Goal: Task Accomplishment & Management: Complete application form

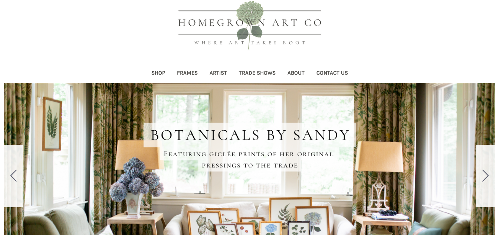
scroll to position [27, 0]
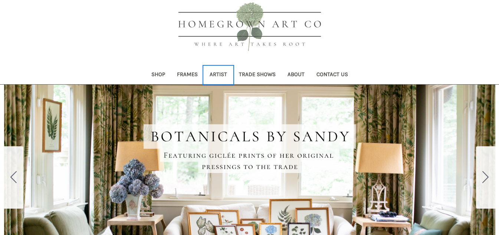
click at [216, 73] on link "Artist" at bounding box center [218, 75] width 29 height 18
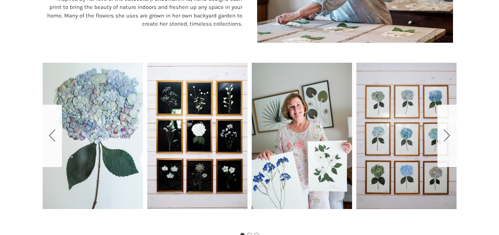
scroll to position [432, 0]
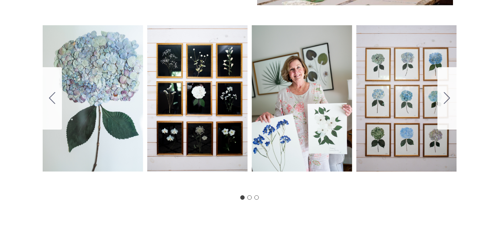
click at [252, 197] on div at bounding box center [249, 197] width 26 height 12
click at [249, 198] on button "Go to slide 2" at bounding box center [249, 197] width 4 height 4
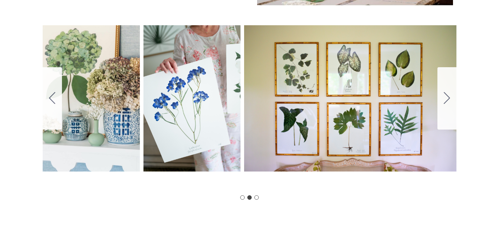
click at [258, 200] on div at bounding box center [249, 197] width 26 height 12
click at [257, 195] on button "Go to slide 3" at bounding box center [257, 197] width 4 height 4
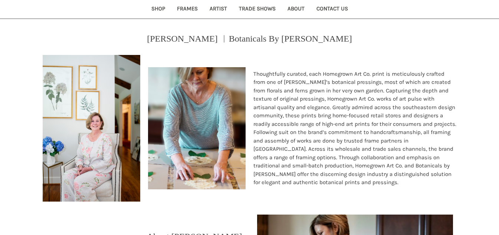
scroll to position [63, 0]
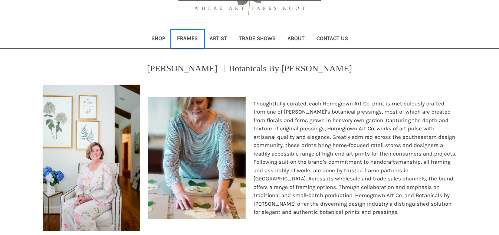
click at [192, 36] on link "Frames" at bounding box center [187, 39] width 33 height 18
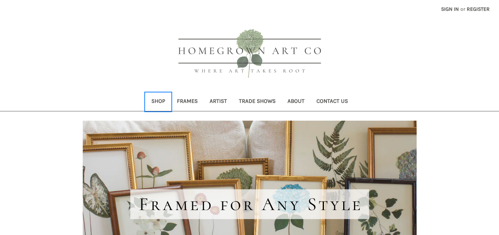
click at [156, 104] on link "Shop" at bounding box center [158, 102] width 26 height 18
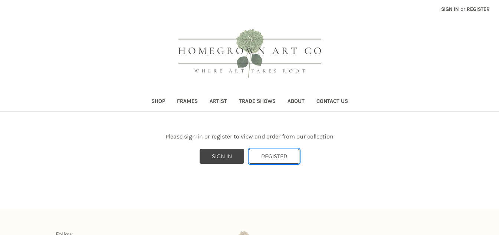
click at [281, 157] on link "REGISTER" at bounding box center [274, 156] width 50 height 15
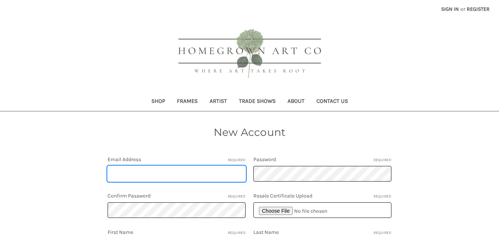
click at [167, 175] on input "Email Address Required" at bounding box center [177, 174] width 138 height 16
type input "[PERSON_NAME][EMAIL_ADDRESS][DOMAIN_NAME]"
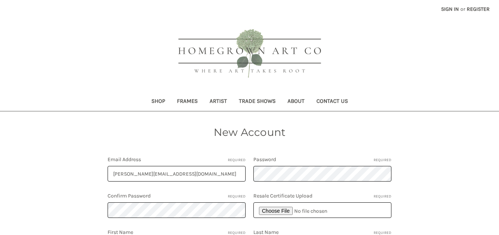
type input "[PERSON_NAME]"
type input "[URL][DOMAIN_NAME]"
type input "6123543271"
type input "[STREET_ADDRESS]"
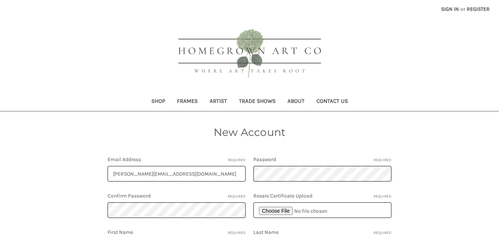
type input "[GEOGRAPHIC_DATA]"
select select "**********"
type input "MN"
type input "55405"
select select "*********"
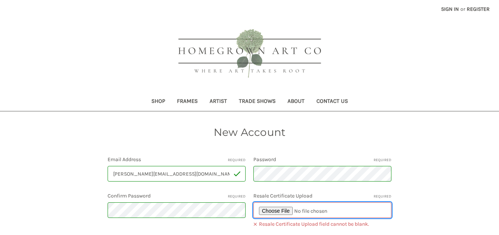
click at [279, 213] on input "file" at bounding box center [322, 210] width 138 height 16
type input "C:\fakepath\MN Resale 2025 vendor.pdf"
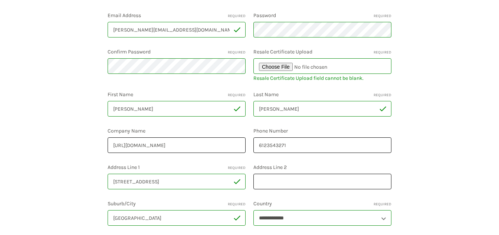
scroll to position [171, 0]
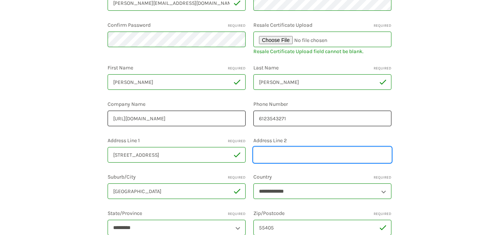
click at [269, 154] on input "Address Line 2" at bounding box center [322, 155] width 138 height 16
click at [413, 155] on div "New Account Email Address Required lisa@liluinteriors.com Password Required Con…" at bounding box center [250, 133] width 476 height 359
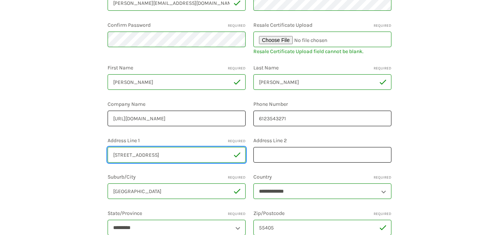
click at [167, 154] on input "275 Market St, Ste 311" at bounding box center [177, 155] width 138 height 16
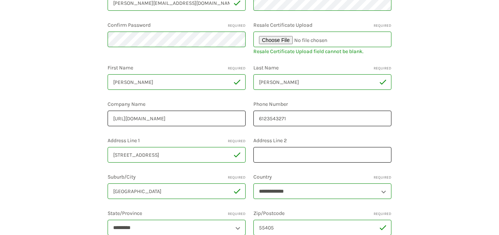
click at [485, 128] on div "New Account Email Address Required lisa@liluinteriors.com Password Required Con…" at bounding box center [250, 133] width 476 height 359
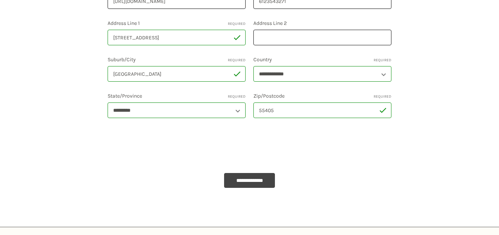
scroll to position [291, 0]
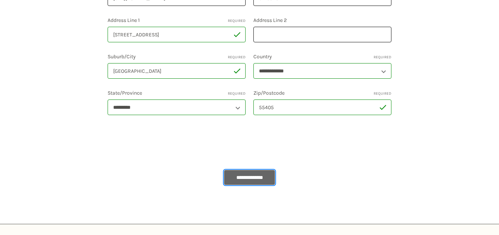
click at [244, 176] on input "**********" at bounding box center [249, 177] width 51 height 15
